Goal: Information Seeking & Learning: Find specific fact

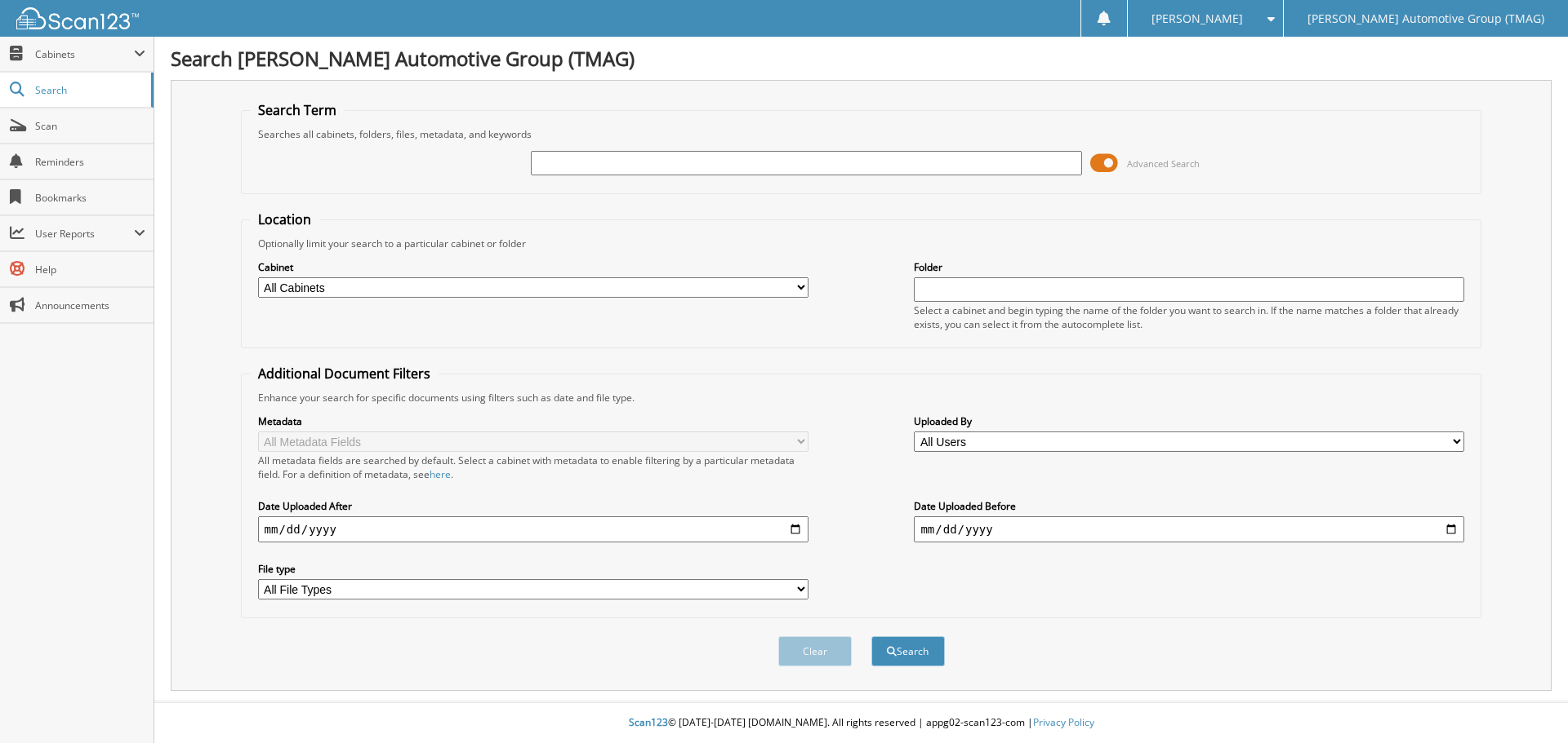
click at [544, 156] on input "text" at bounding box center [806, 163] width 550 height 24
type input "f25684"
click at [872, 636] on button "Search" at bounding box center [908, 651] width 73 height 30
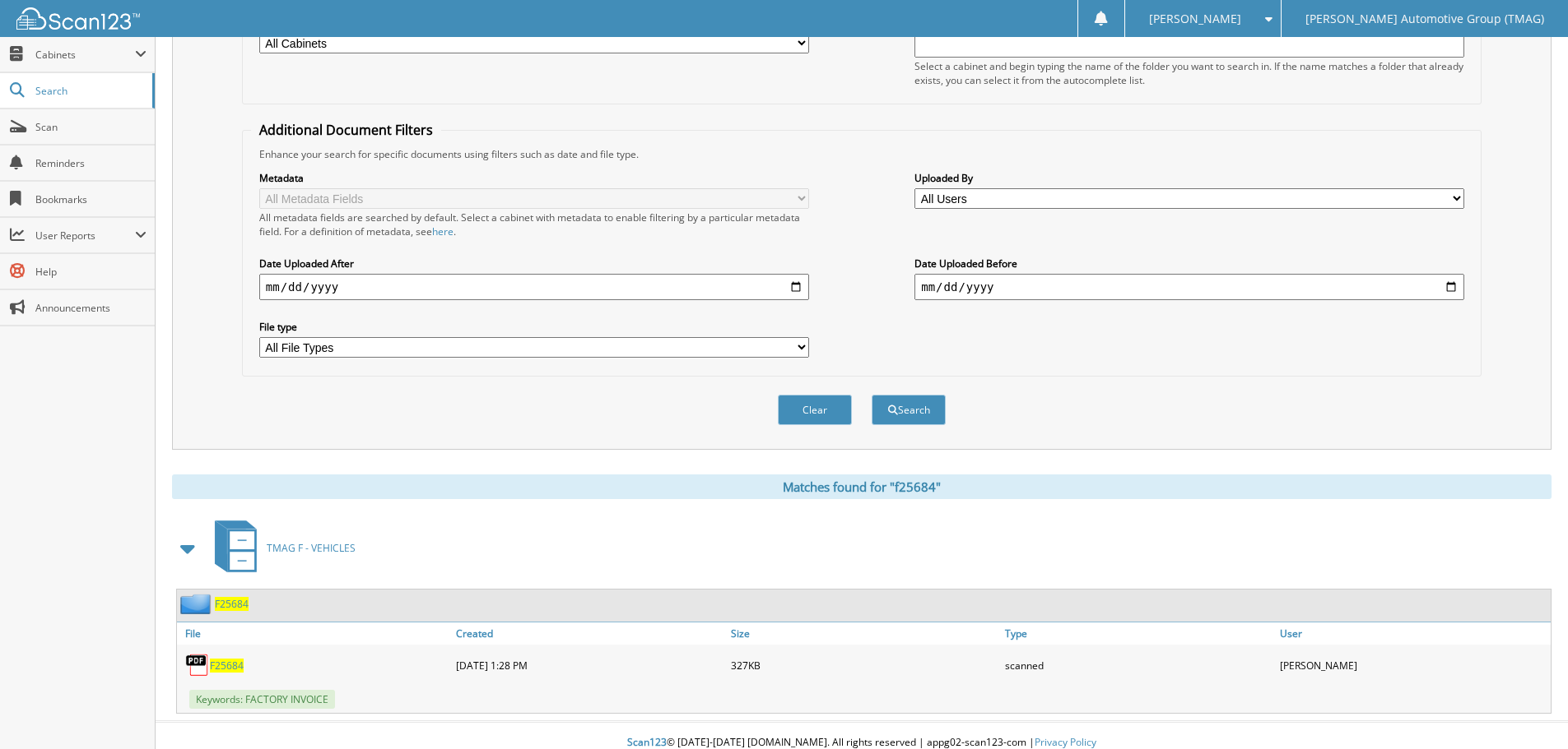
scroll to position [262, 0]
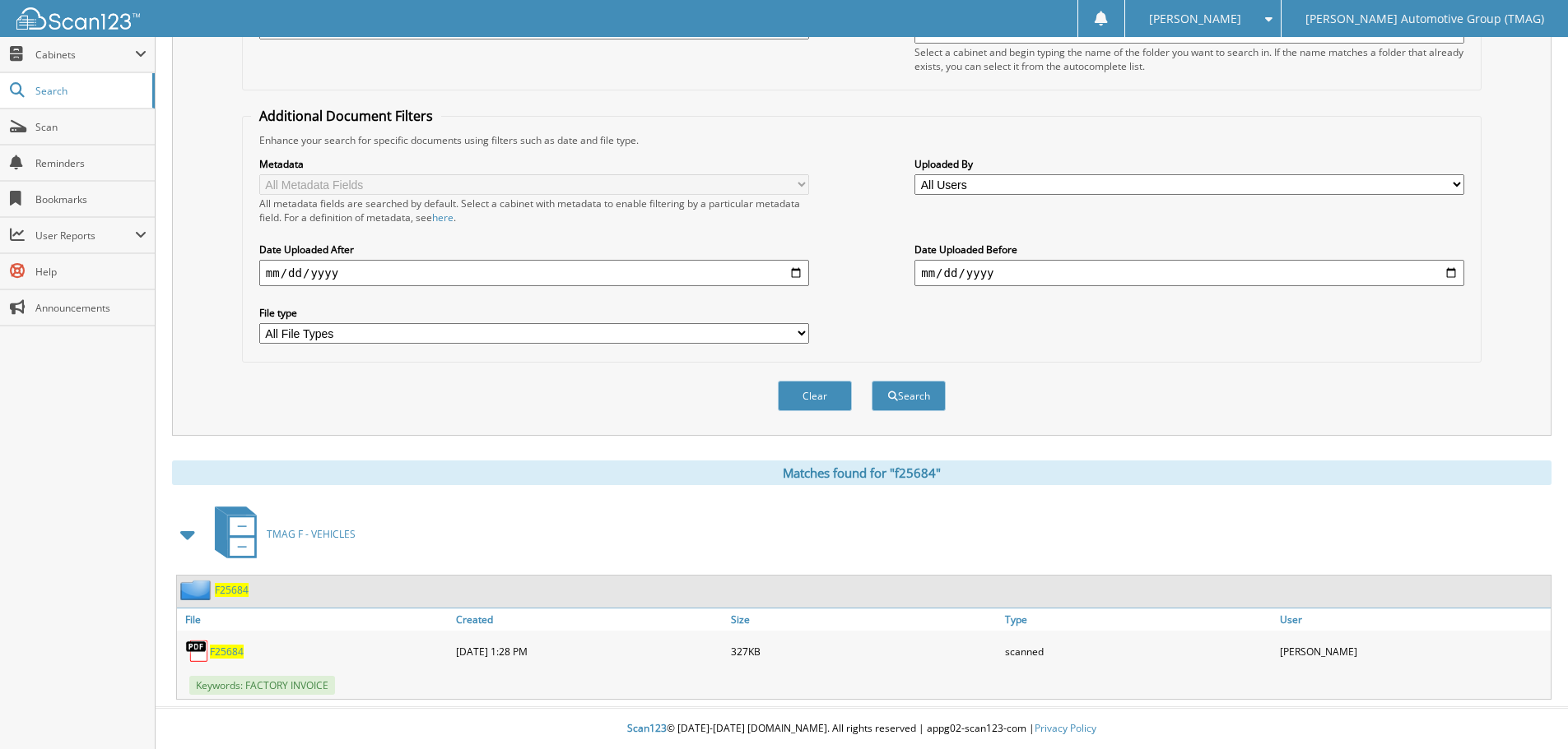
click at [228, 591] on span "F25684" at bounding box center [232, 590] width 34 height 14
